Goal: Navigation & Orientation: Find specific page/section

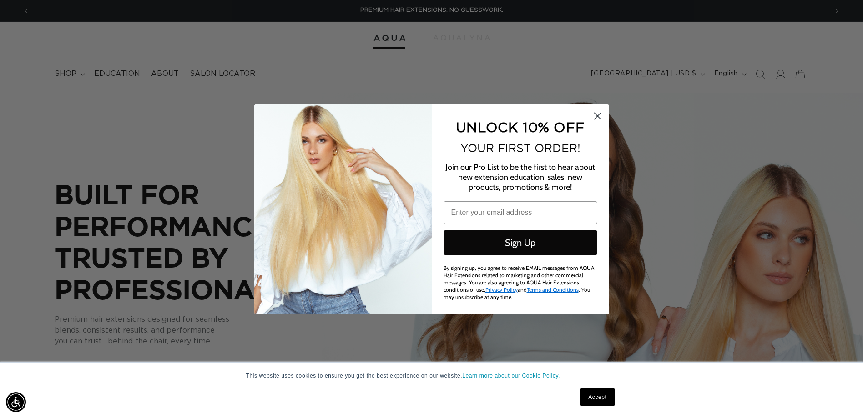
click at [602, 118] on circle "Close dialog" at bounding box center [596, 115] width 15 height 15
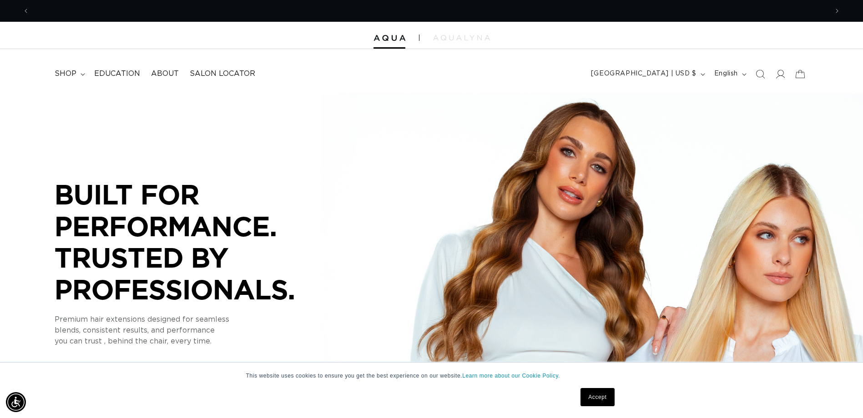
scroll to position [0, 798]
click at [210, 76] on span "Salon Locator" at bounding box center [222, 74] width 65 height 10
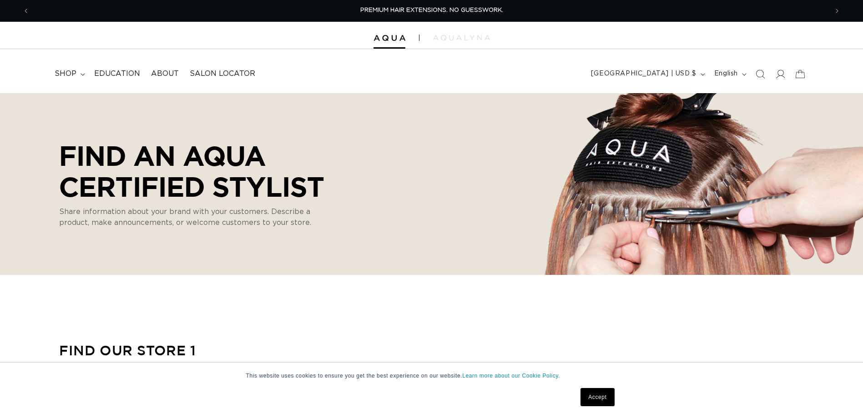
select select "m"
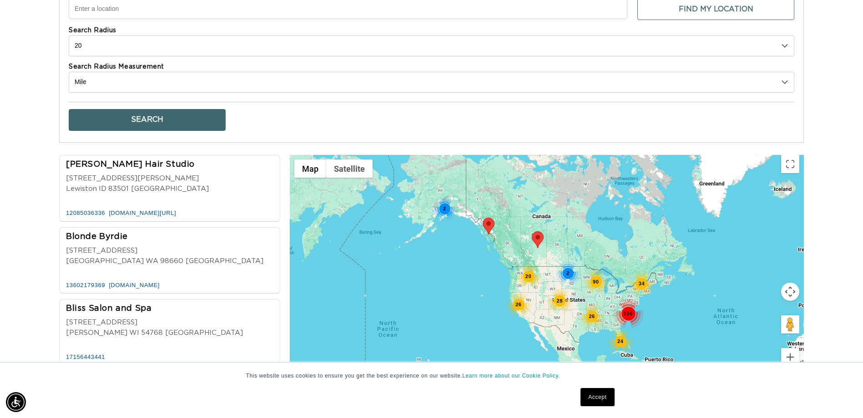
scroll to position [455, 0]
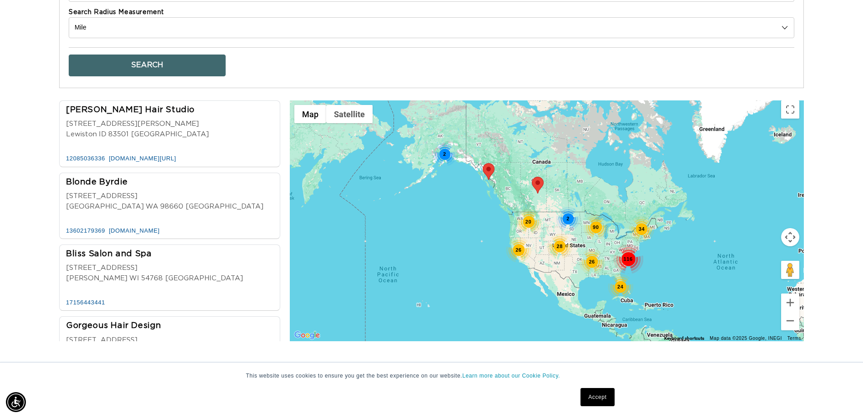
click at [599, 396] on link "Accept" at bounding box center [597, 397] width 34 height 18
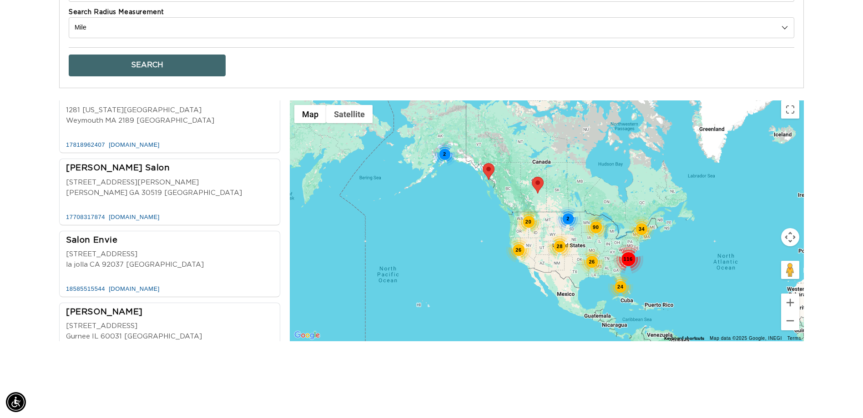
scroll to position [0, 1596]
